Goal: Task Accomplishment & Management: Complete application form

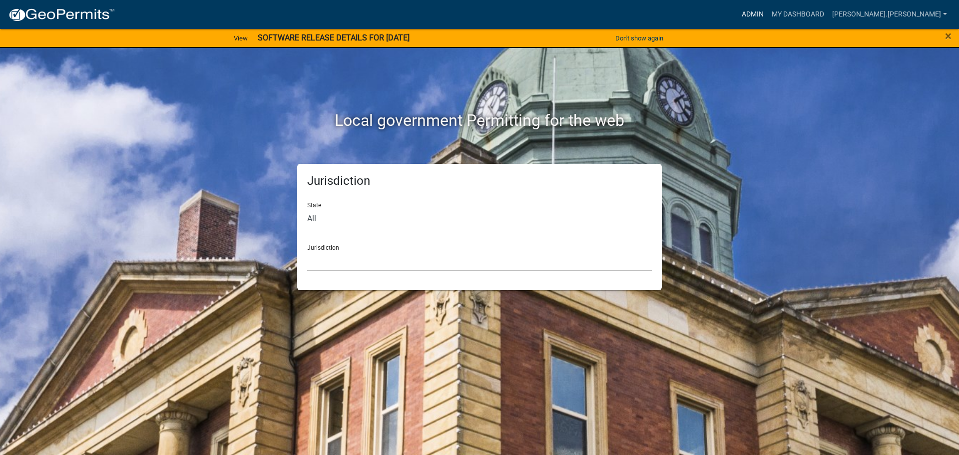
click at [767, 18] on link "Admin" at bounding box center [752, 14] width 30 height 19
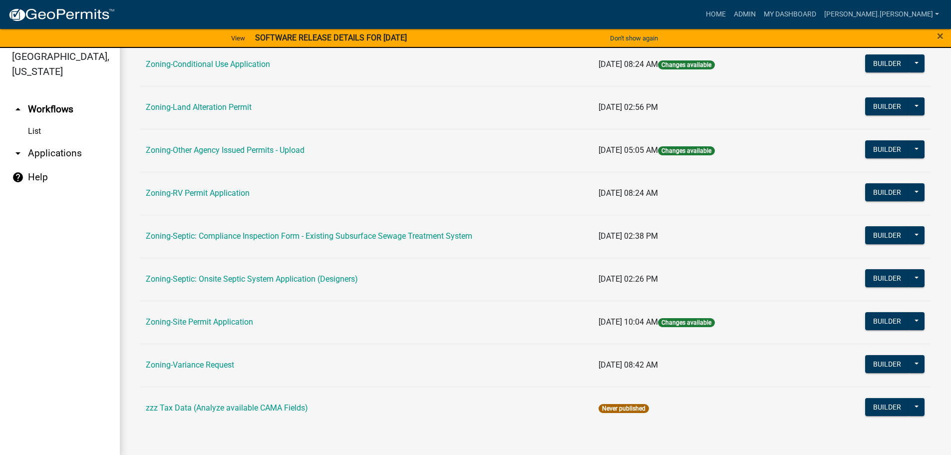
scroll to position [12, 0]
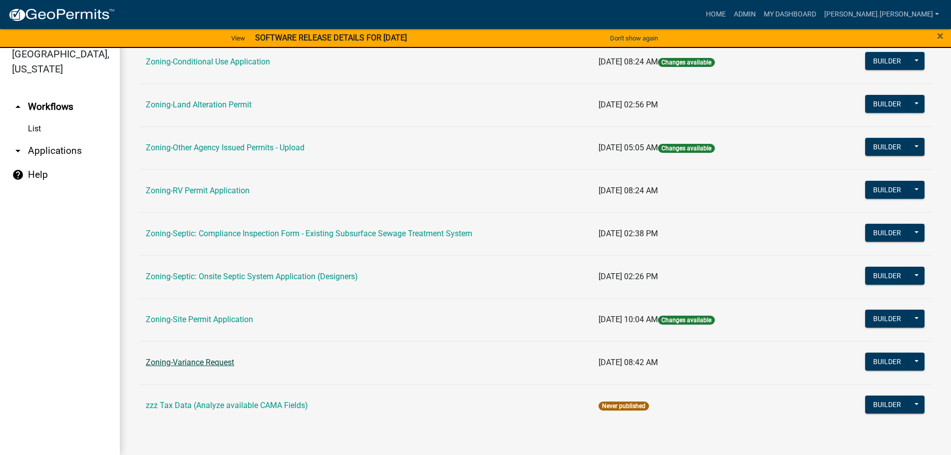
click at [210, 360] on link "Zoning-Variance Request" at bounding box center [190, 361] width 88 height 9
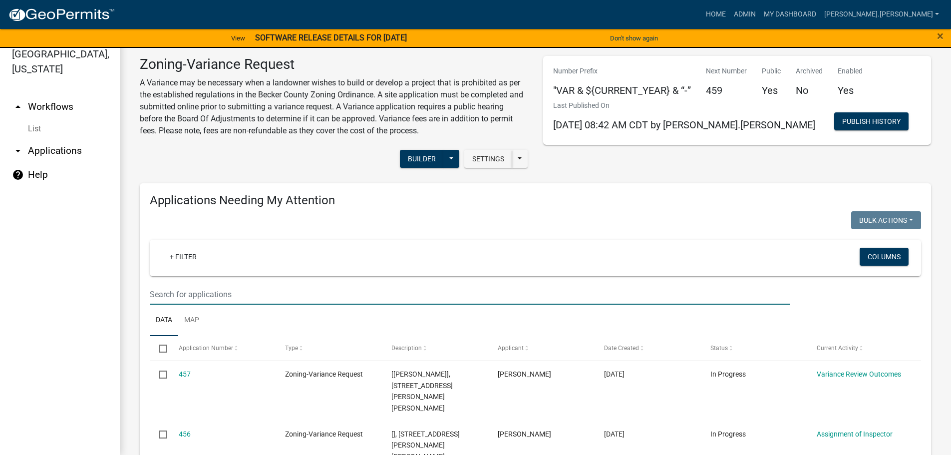
click at [266, 286] on input "text" at bounding box center [470, 294] width 640 height 20
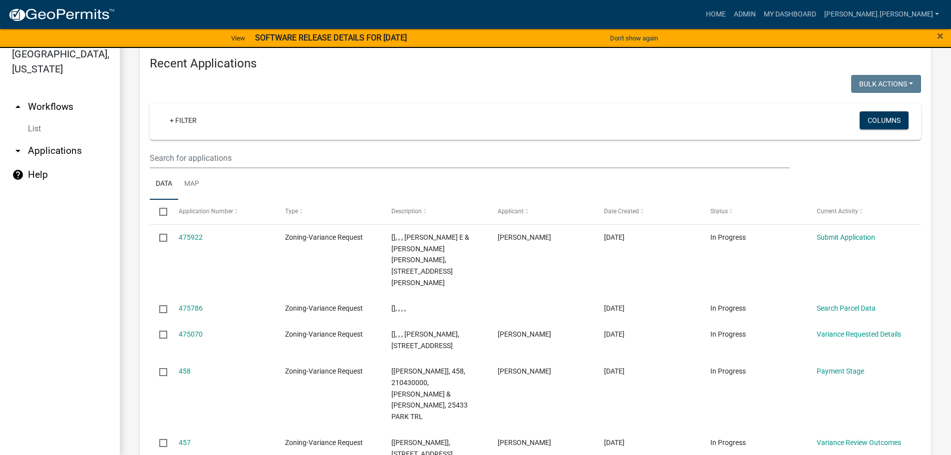
scroll to position [1098, 0]
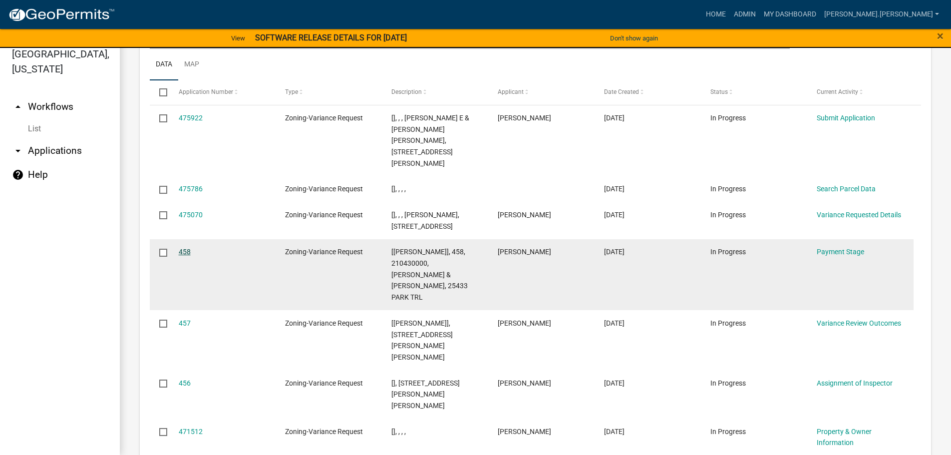
click at [190, 248] on link "458" at bounding box center [185, 252] width 12 height 8
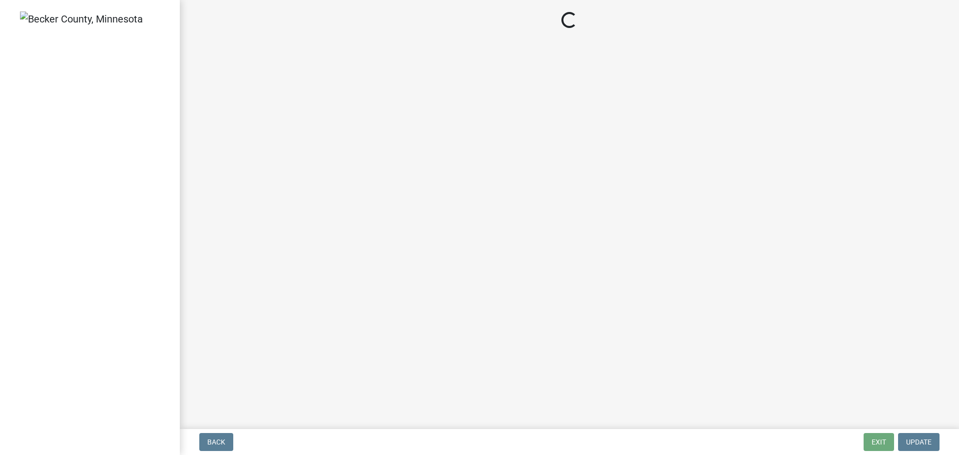
select select "3: 3"
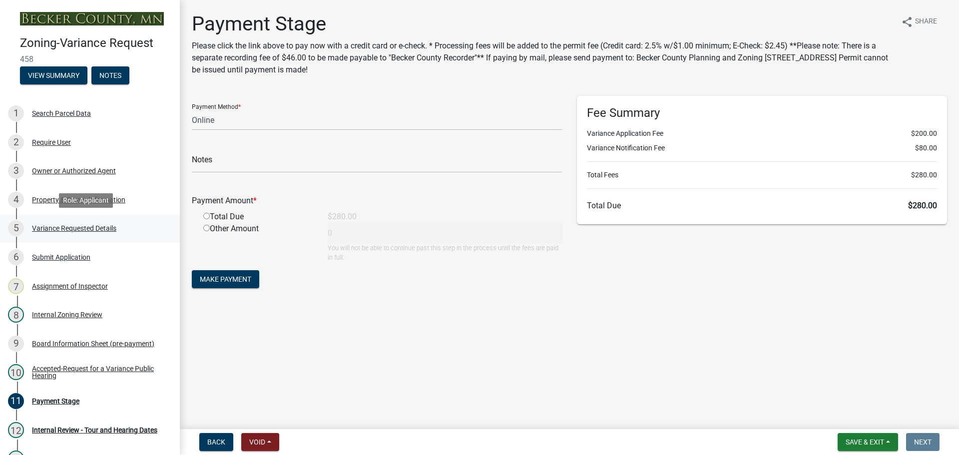
click at [74, 222] on div "5 Variance Requested Details" at bounding box center [86, 228] width 156 height 16
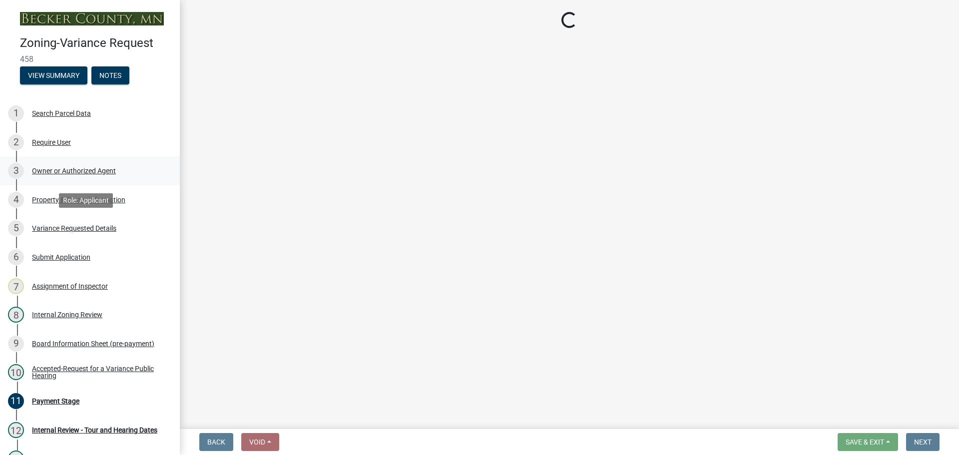
select select "edc6b78d-c029-41a6-a436-e6f76b5f0855"
select select "15bf2cec-1ca8-47a3-85db-999609351cbd"
select select "7b4e921e-23d5-43ad-813a-b7a6ebdae9a4"
select select "bb2b5e43-03c1-4874-9abf-a65f400af928"
select select "8ea3e6c3-8fed-4904-aa20-2f643744aa0c"
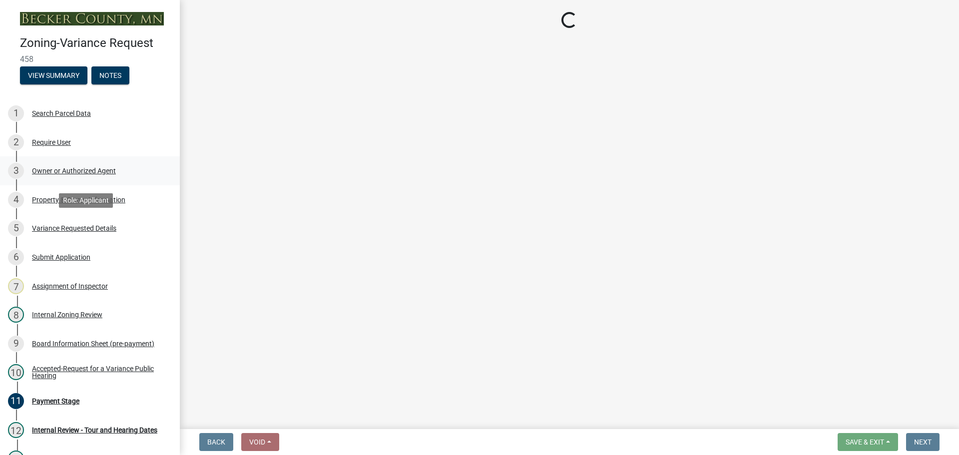
select select "860afd09-da87-482b-bca4-413f5cf53582"
select select "ee8740c3-f4d5-48cf-ad42-c8f7342b480c"
select select "1aa51e34-4f0a-4095-a3f3-287665056048"
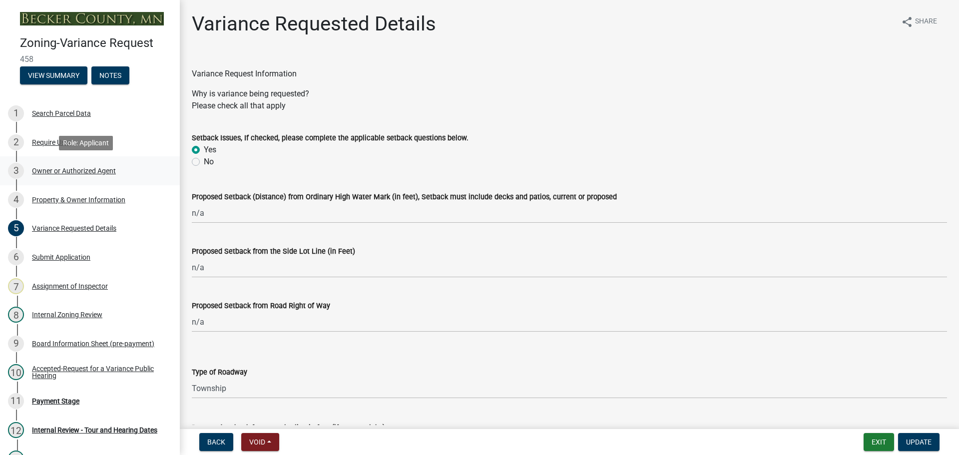
click at [57, 166] on div "3 Owner or Authorized Agent" at bounding box center [86, 171] width 156 height 16
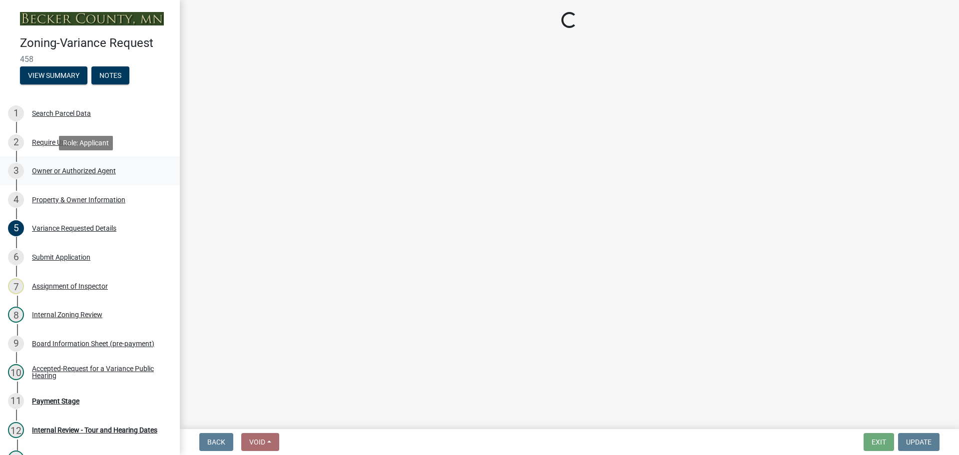
select select "05d0b37b-91e3-4c3b-aa7d-ec969703f475"
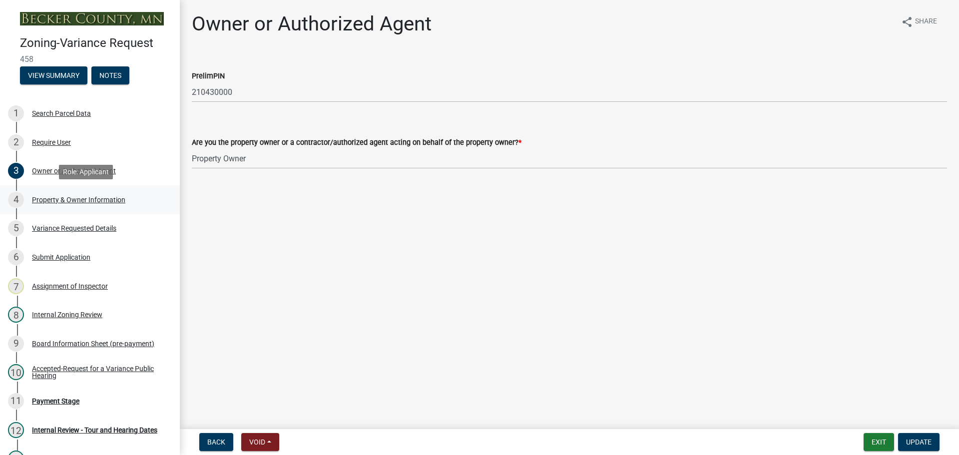
click at [79, 198] on div "Property & Owner Information" at bounding box center [78, 199] width 93 height 7
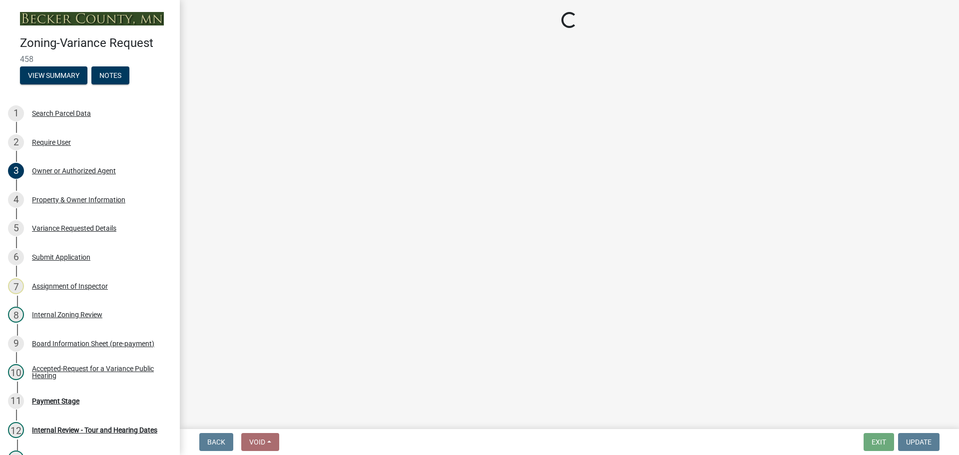
select select "6d32f3c5-ae17-46c2-bd0a-0ce51105bb32"
select select "e1509b63-faad-48b6-a727-dce88822a300"
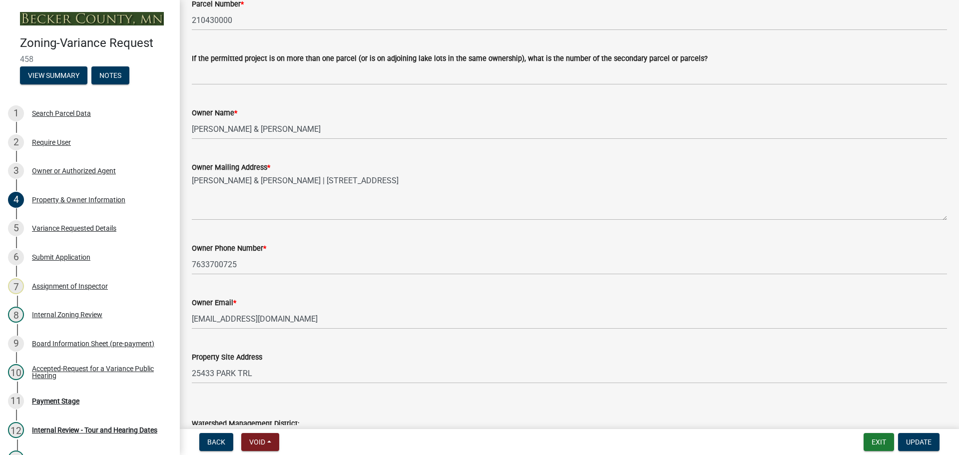
scroll to position [200, 0]
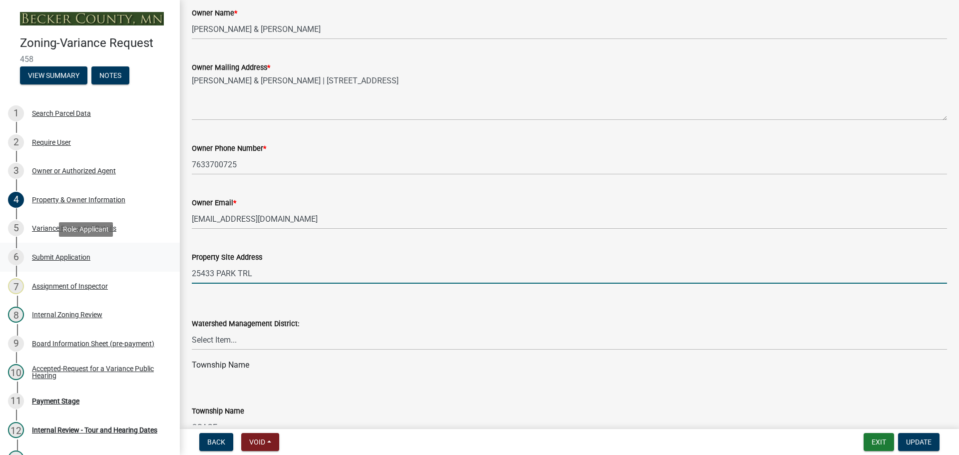
drag, startPoint x: 256, startPoint y: 274, endPoint x: 164, endPoint y: 262, distance: 92.6
click at [164, 262] on div "Zoning-Variance Request 458 View Summary Notes 1 Search Parcel Data 2 Require U…" at bounding box center [479, 227] width 959 height 455
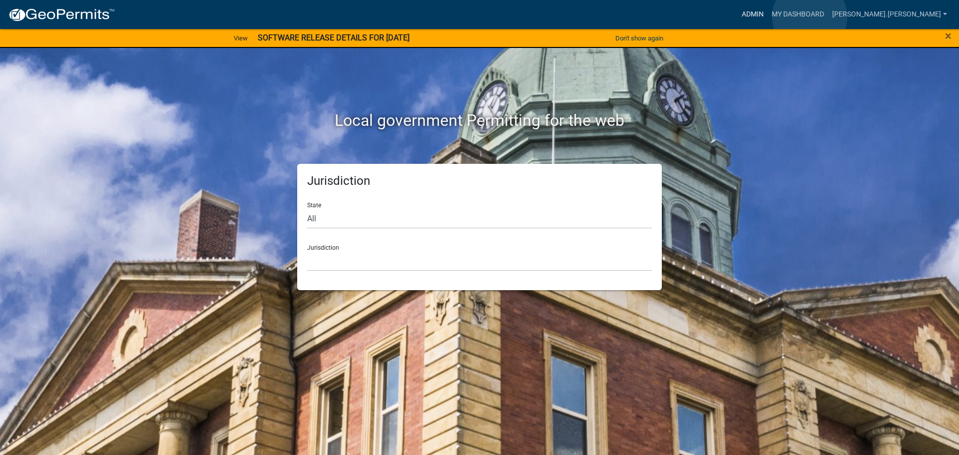
click at [767, 17] on link "Admin" at bounding box center [752, 14] width 30 height 19
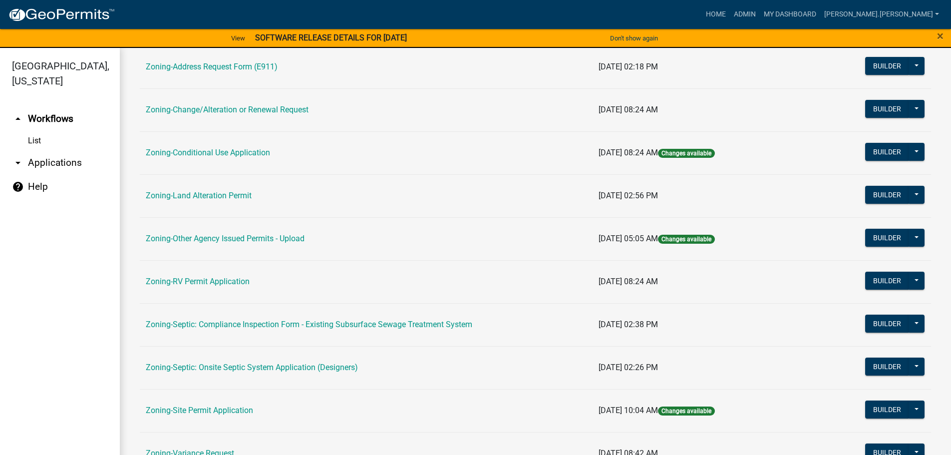
scroll to position [250, 0]
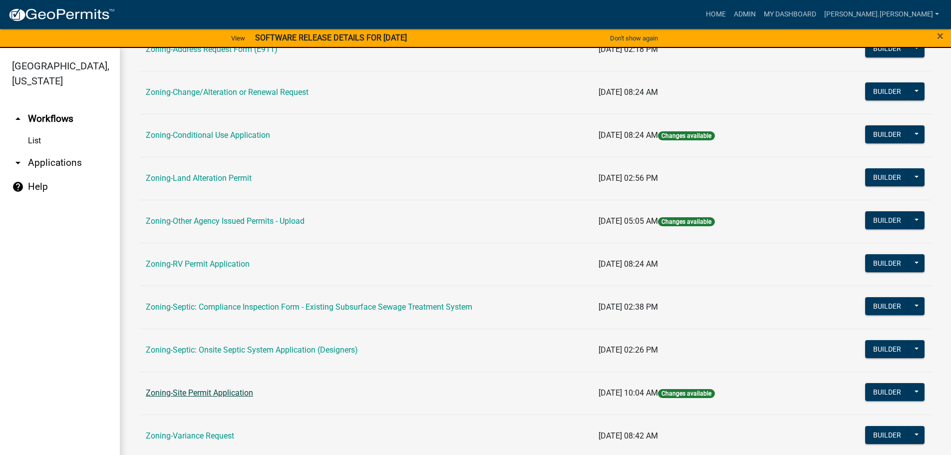
click at [222, 394] on link "Zoning-Site Permit Application" at bounding box center [199, 392] width 107 height 9
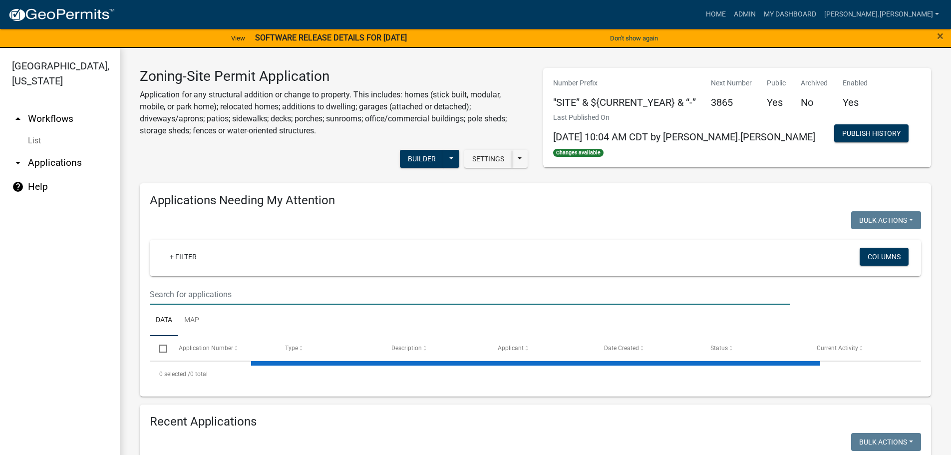
click at [310, 298] on input "text" at bounding box center [470, 294] width 640 height 20
click at [237, 303] on input "sta" at bounding box center [470, 294] width 640 height 20
type input "stangl"
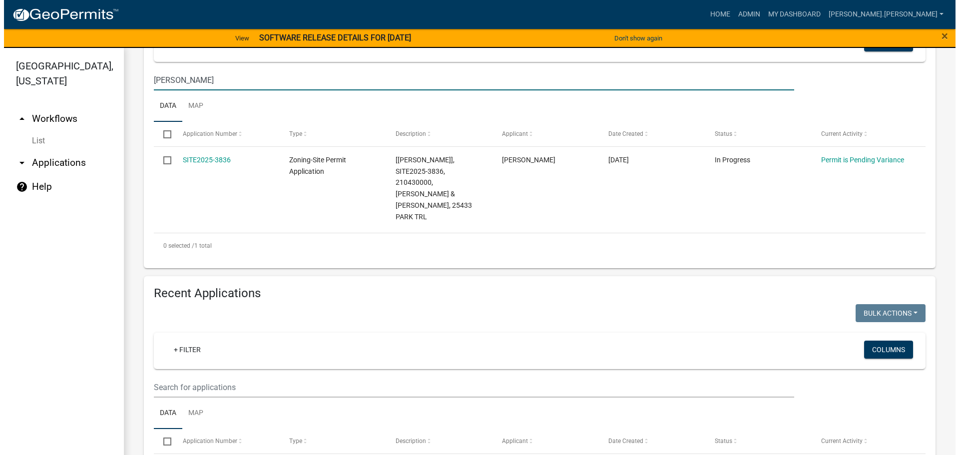
scroll to position [213, 0]
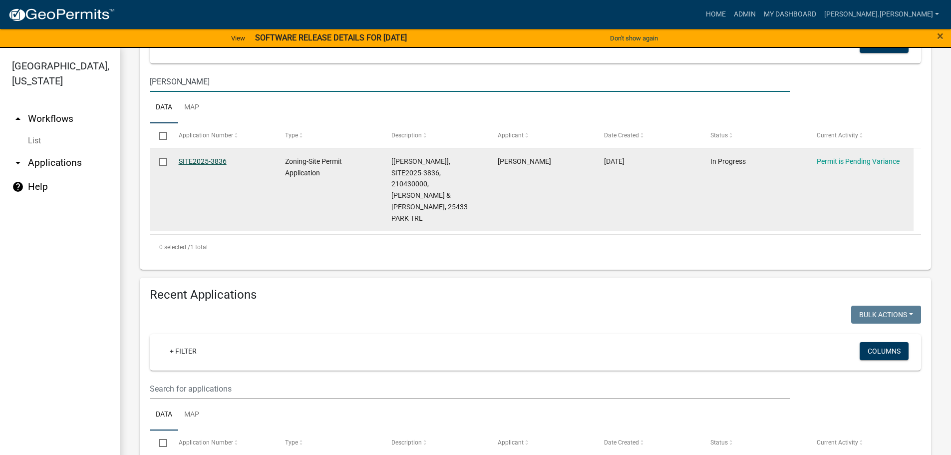
click at [222, 157] on link "SITE2025-3836" at bounding box center [203, 161] width 48 height 8
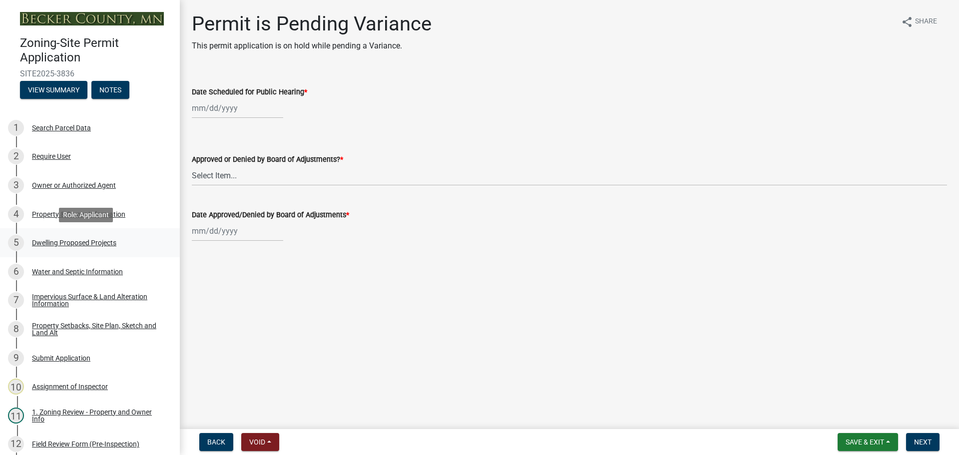
click at [70, 239] on div "Dwelling Proposed Projects" at bounding box center [74, 242] width 84 height 7
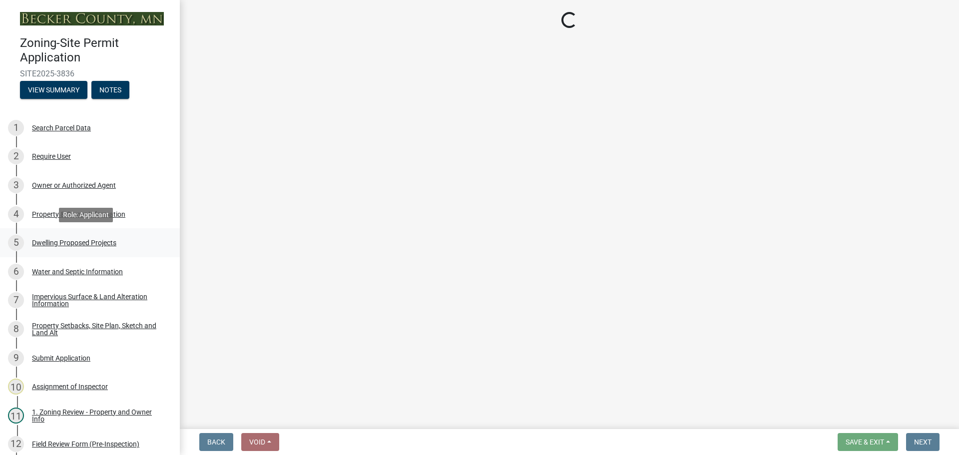
select select "b76c2e3f-c59d-4748-8205-29623accd873"
select select "2dc577ba-aef6-4196-bc52-35577603d189"
select select "59a6fdaa-56b6-4bcd-87b7-d867a7d784e6"
select select "4f5e2784-8c40-49a3-b0e9-8f1a3cbab4f4"
select select "a045e8de-0125-48b5-a52c-0705e3235ca5"
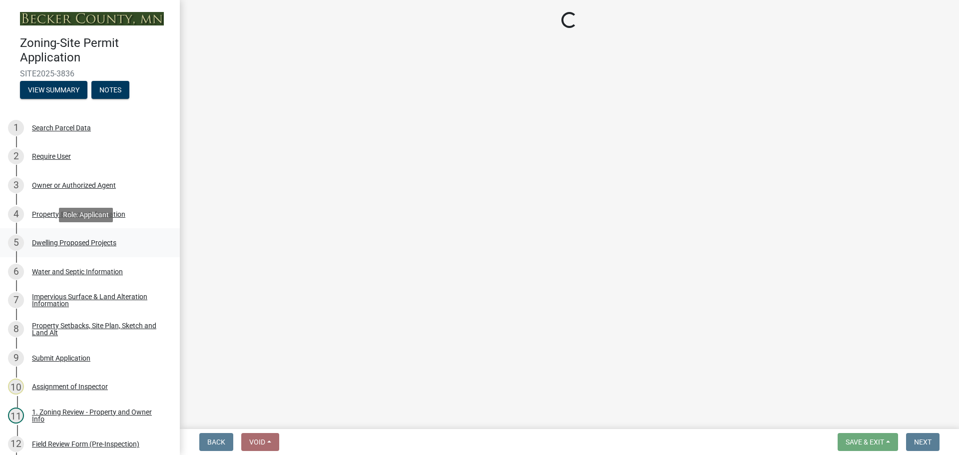
select select "01fc0f85-7de4-4400-8627-f7c2cf1c9bcf"
select select "5dd6cdd5-8b7d-4534-b791-478230f7b8b7"
select select "11c1c089-3b44-43c0-9549-3c9eeea2451f"
select select "d4691a2f-f058-48e2-b997-416102d14b5c"
select select "8786fdd2-7f96-462d-8069-e958fae6b9a0"
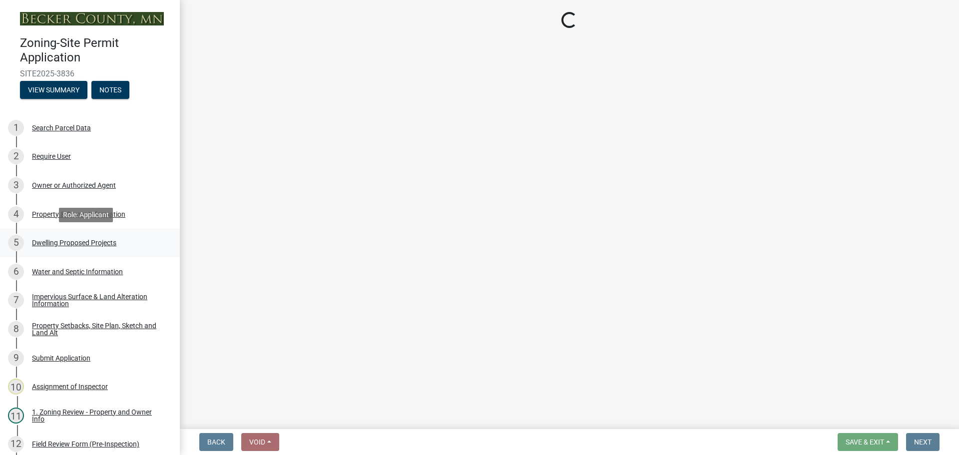
select select "256d326d-7a65-4b43-bb27-2952fbe4c534"
select select "95a588f5-1928-44cb-95cb-f3dde79564ff"
select select "0ceb8b90-6e92-4b1f-be25-acba4c819eff"
select select "8e4dc0e1-7dfa-4afc-85b9-5ad40795f204"
select select "107cbe59-677b-44f2-96fc-816b282ebb79"
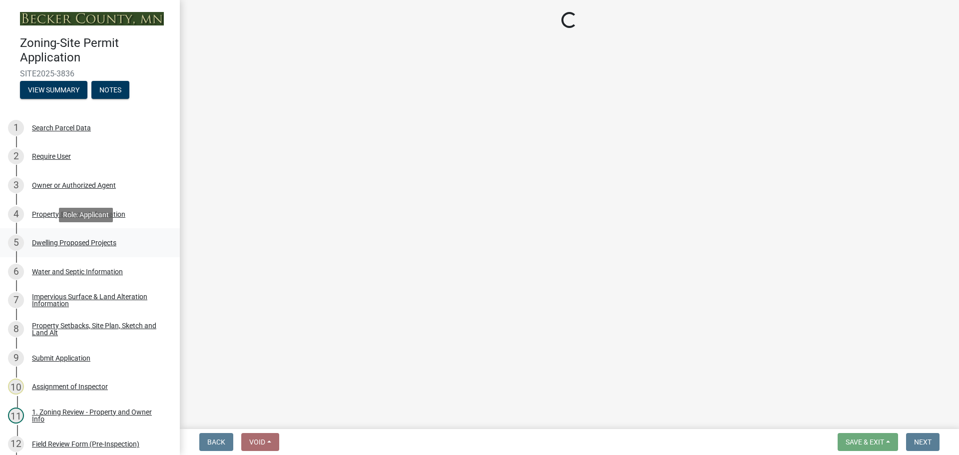
select select "ab9119d1-7da9-49c4-9fac-8c142204c89d"
select select "7f420323-49a9-4fd0-9441-05b3dc777552"
select select "ec305202-ae01-487b-b5e4-3a5aacc1e384"
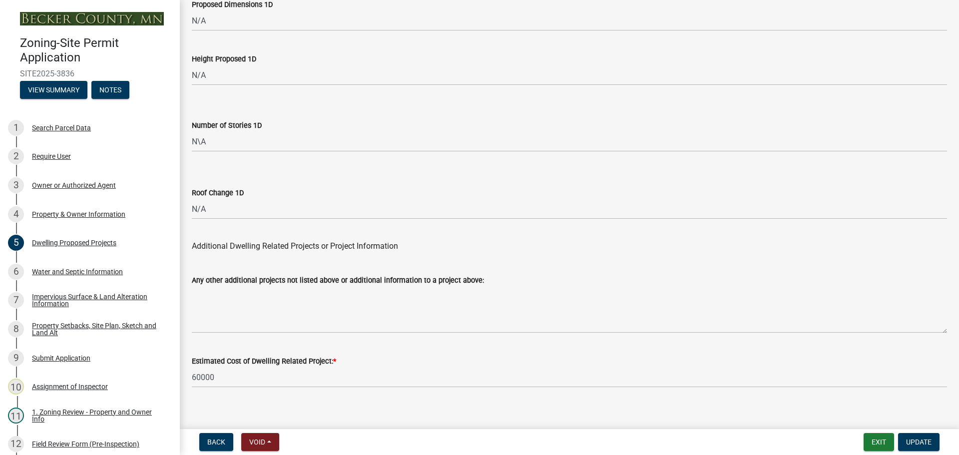
scroll to position [2394, 0]
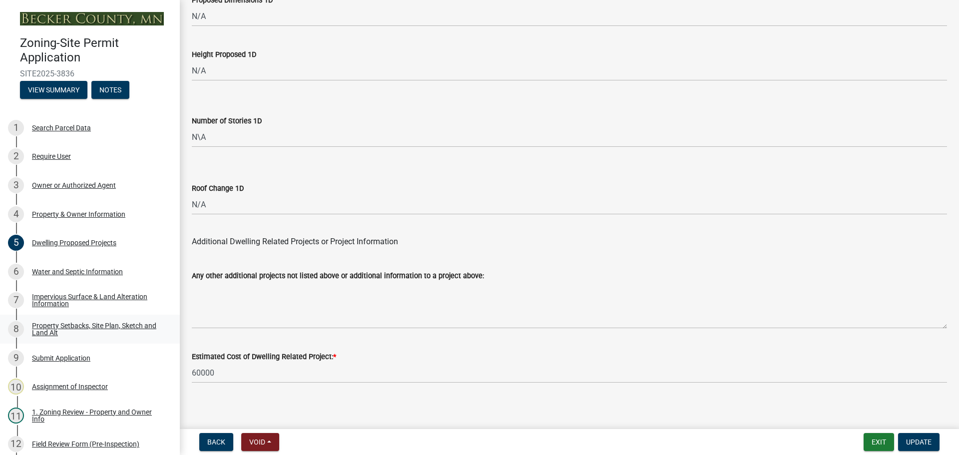
click at [56, 324] on div "Property Setbacks, Site Plan, Sketch and Land Alt" at bounding box center [98, 329] width 132 height 14
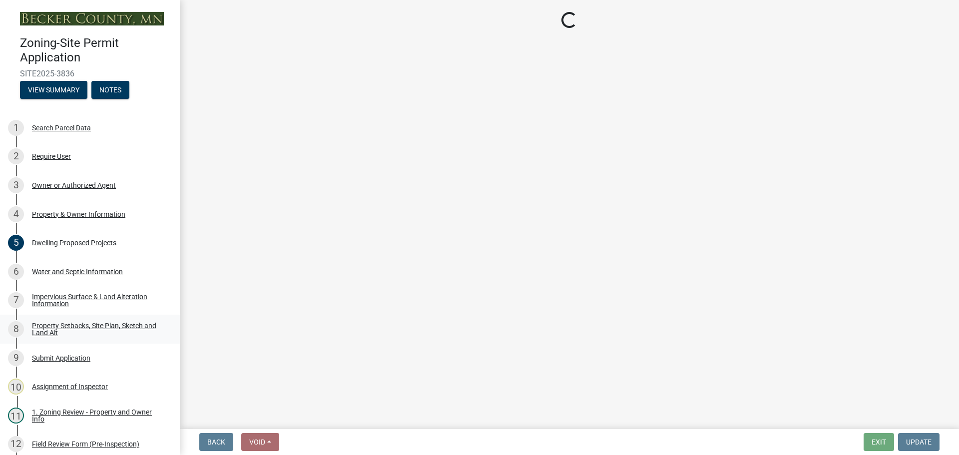
scroll to position [0, 0]
click at [59, 301] on div "Impervious Surface & Land Alteration Information" at bounding box center [98, 300] width 132 height 14
select select "7b13c63f-e699-4112-b373-98fbd28ec536"
select select "1afb5f45-3e33-44d7-aeec-2b47938d22ad"
select select "b56a4575-9846-47cf-8067-c59a4853da22"
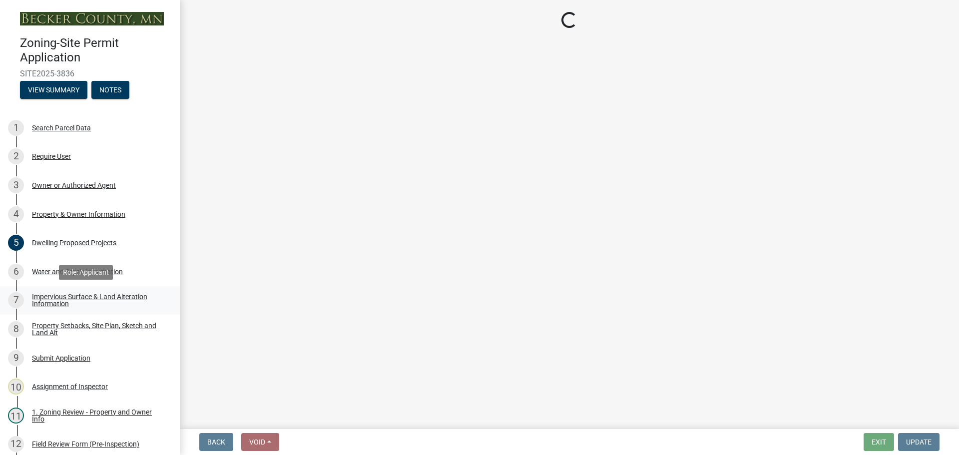
select select "b9185151-7fec-488a-a719-f11a93338dbd"
select select "e8ab2dc3-aa3f-46f3-9b4a-37eb25ad84af"
select select "27b2a8b4-abf6-463e-8c0c-7c5d2b4fe26f"
select select "b98836ba-4715-455d-97ab-be9a9df498a8"
select select "d61e3758-d187-40af-a435-5e09c3f3d509"
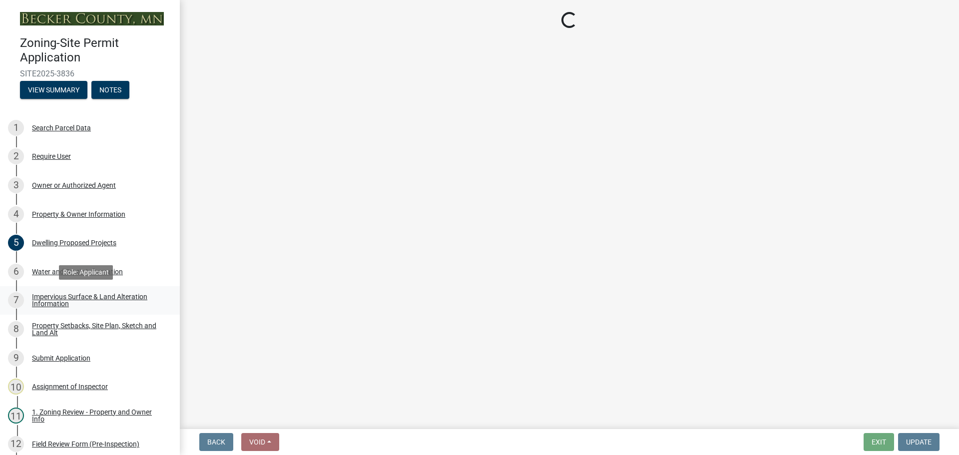
select select "c8b8ea71-7088-4e87-a493-7bc88cc2835b"
select select "1418c7e3-4054-4b00-84b5-d09b9560f30a"
select select "19d13e65-c93d-443e-910a-7a17299544cc"
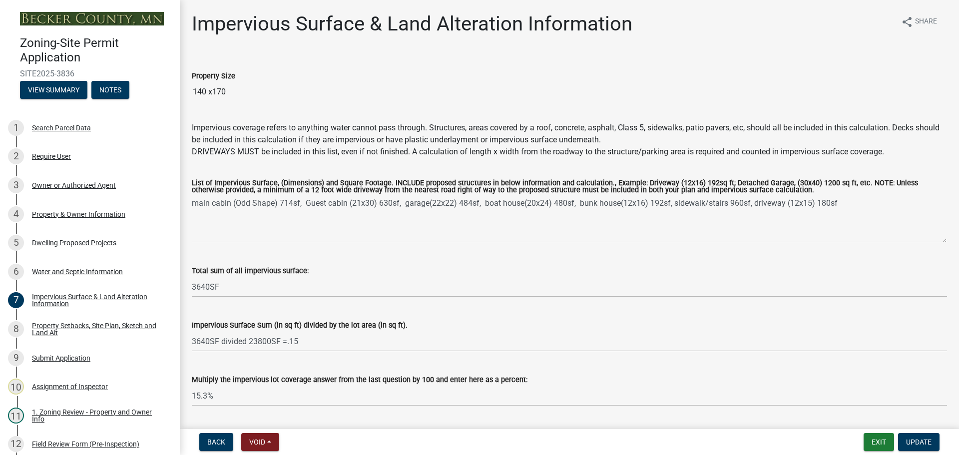
scroll to position [28, 0]
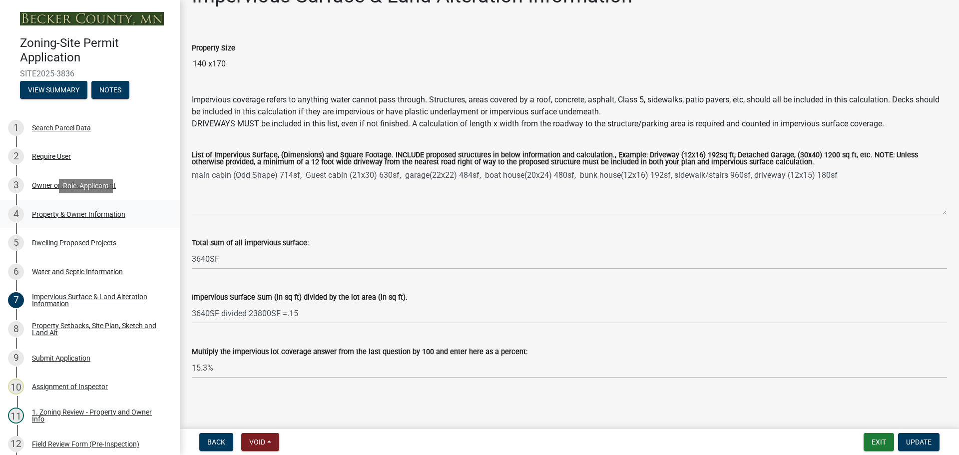
click at [50, 214] on div "Property & Owner Information" at bounding box center [78, 214] width 93 height 7
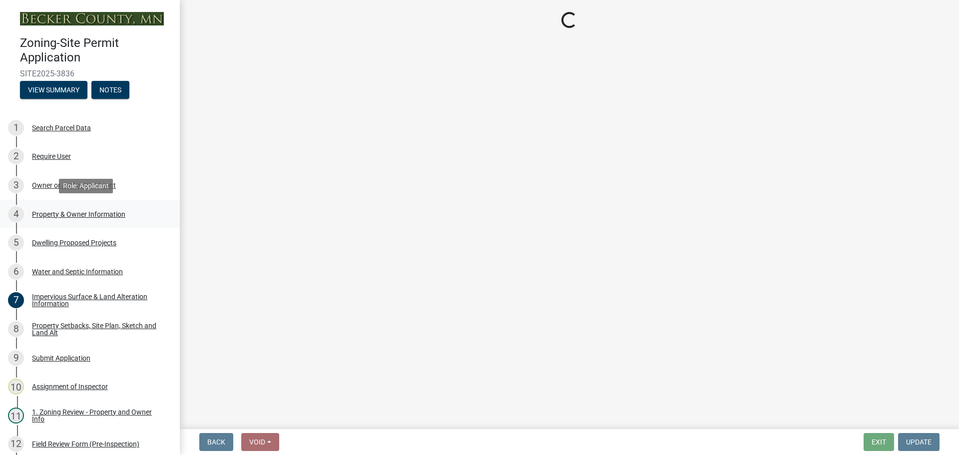
scroll to position [0, 0]
select select "2da4ad59-79e4-4897-a878-b9bb9cb10a27"
select select "2b0e49a1-8288-4235-a281-0a6698f9d4e6"
select select "f87eba17-8ed9-4ad8-aefc-fe36a3f3544b"
select select "393a978c-6bd5-4cb2-a6a0-db6feb8732b8"
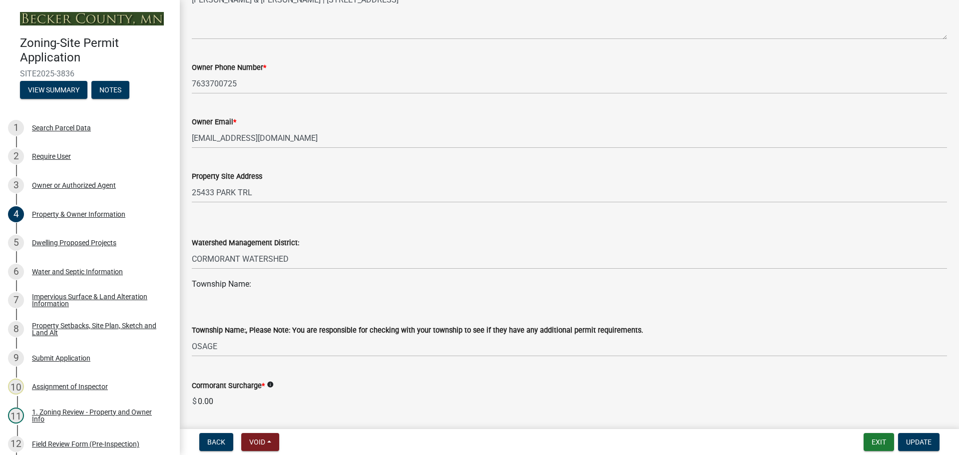
scroll to position [300, 0]
